Goal: Task Accomplishment & Management: Manage account settings

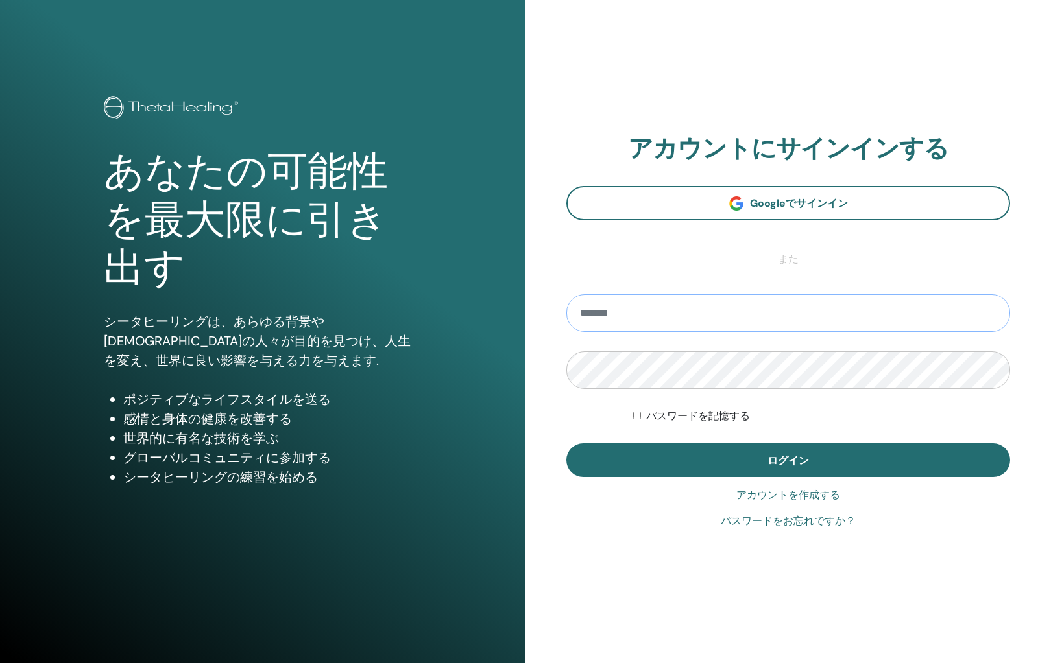
type input "**********"
click at [788, 460] on button "ログイン" at bounding box center [788, 461] width 444 height 34
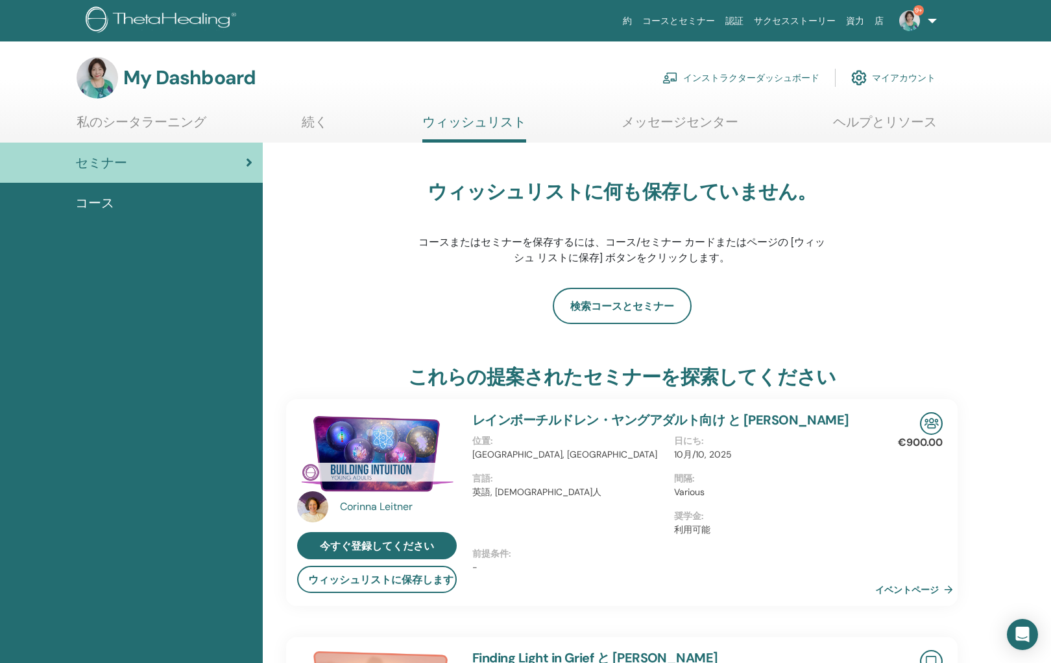
click at [728, 75] on link "インストラクターダッシュボード" at bounding box center [740, 78] width 157 height 29
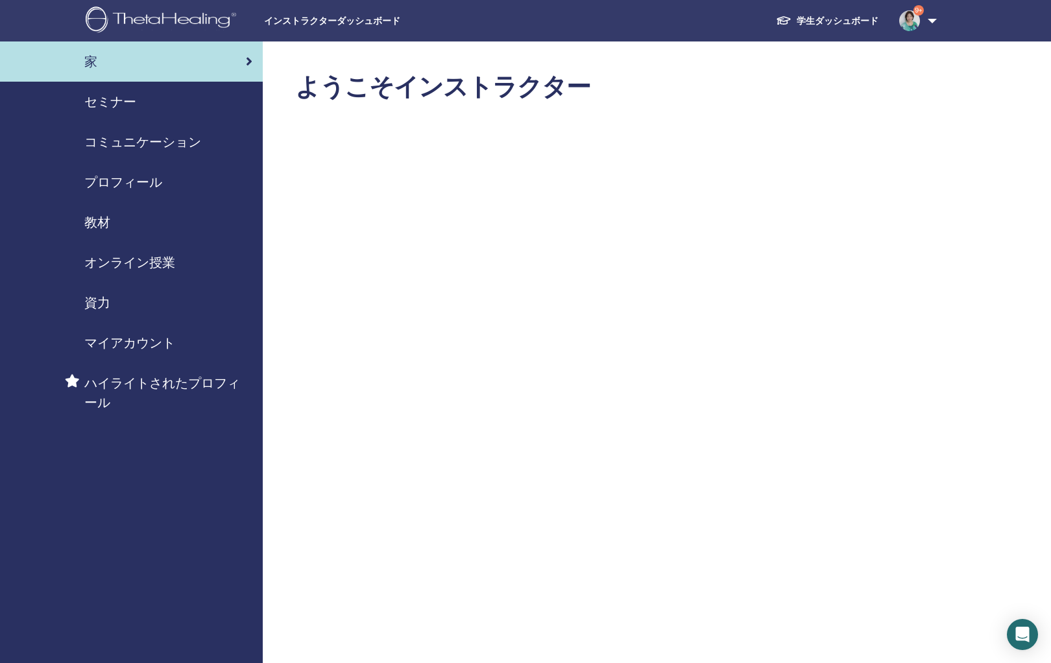
click at [110, 99] on span "セミナー" at bounding box center [110, 101] width 52 height 19
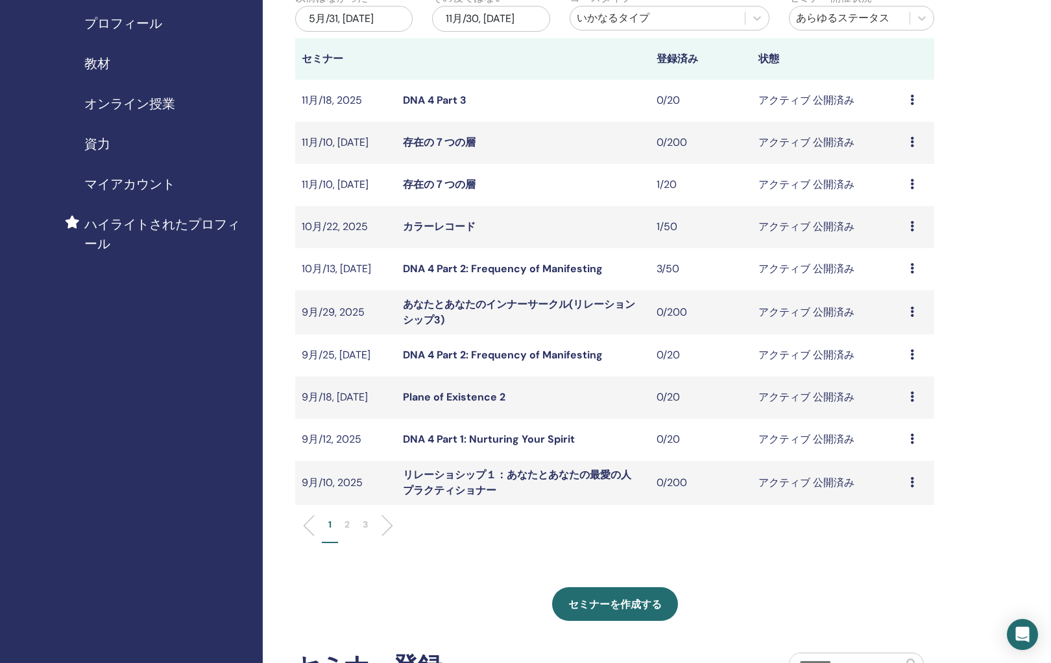
scroll to position [160, 0]
click at [346, 524] on p "2" at bounding box center [346, 524] width 5 height 14
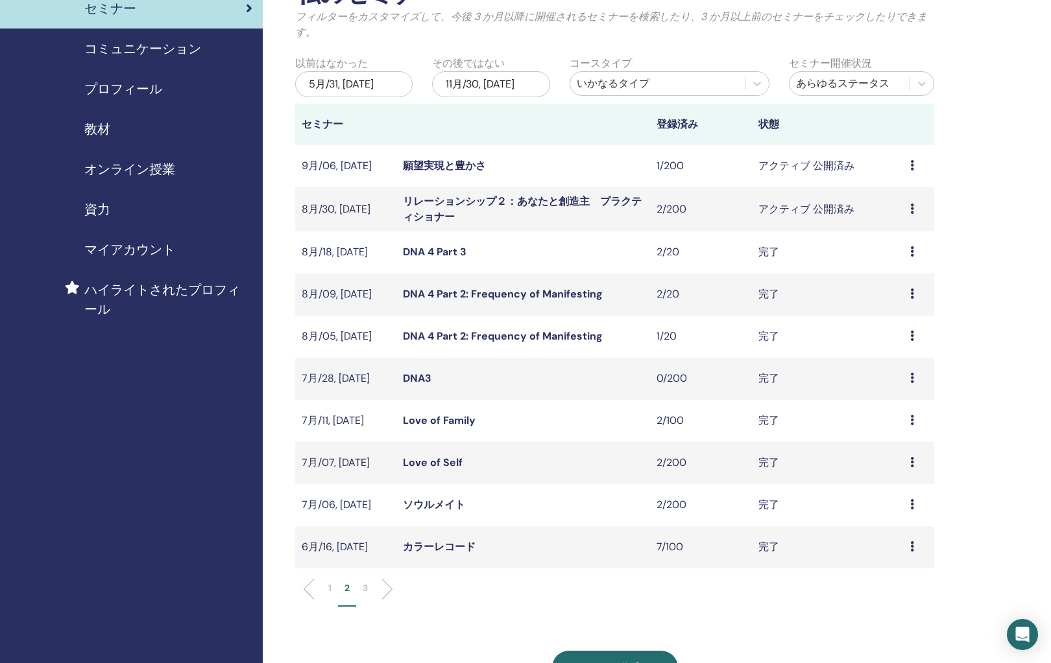
scroll to position [91, 0]
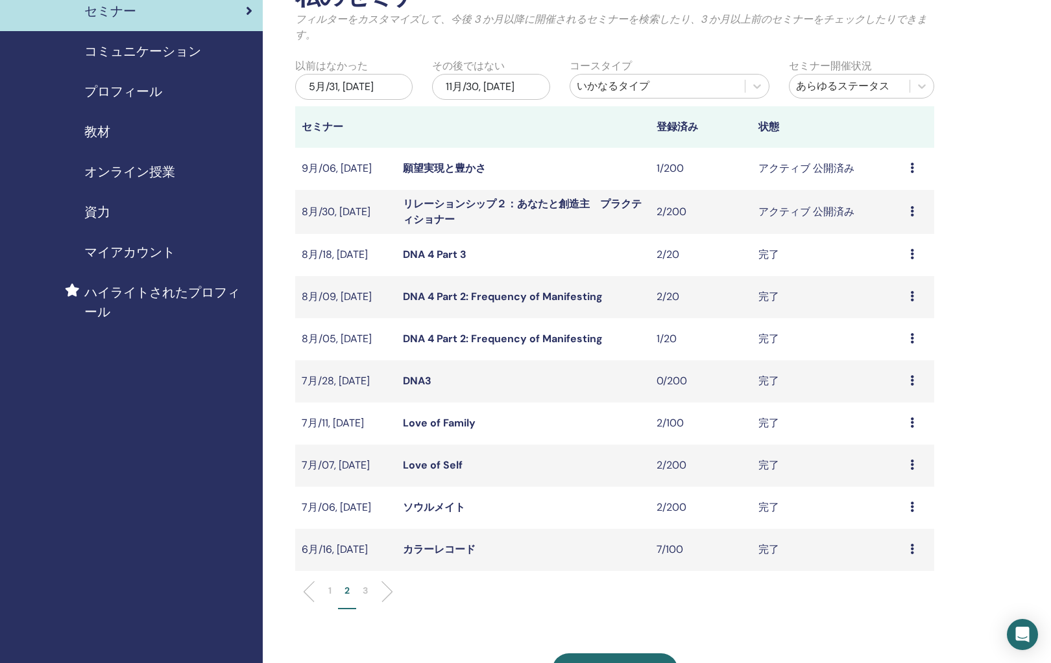
click at [911, 209] on icon at bounding box center [912, 211] width 4 height 10
click at [894, 256] on link "出席者" at bounding box center [885, 259] width 31 height 14
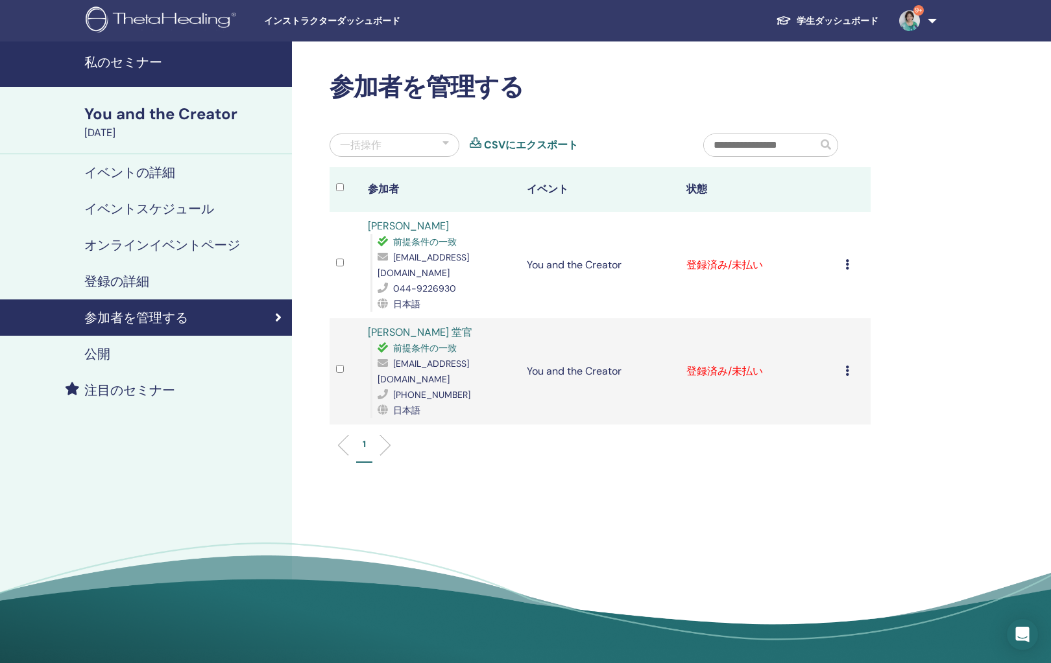
click at [847, 259] on icon at bounding box center [847, 264] width 4 height 10
click at [844, 368] on p "完了して認定する" at bounding box center [854, 366] width 104 height 16
click at [845, 366] on icon at bounding box center [847, 371] width 4 height 10
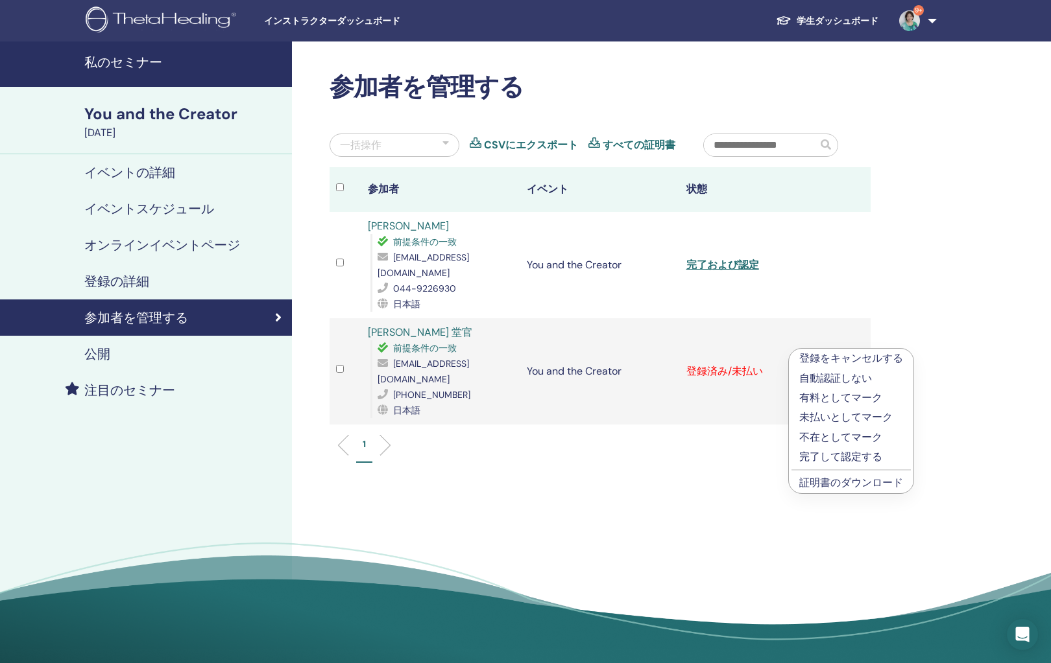
click at [826, 453] on p "完了して認定する" at bounding box center [851, 457] width 104 height 16
